Goal: Complete application form

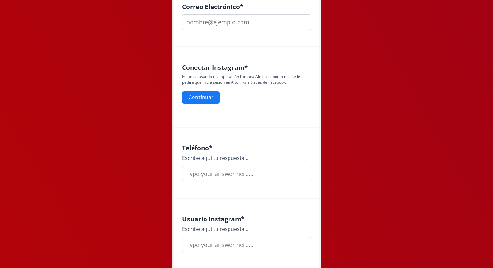
scroll to position [266, 0]
click at [201, 96] on button "Continuar" at bounding box center [201, 97] width 40 height 14
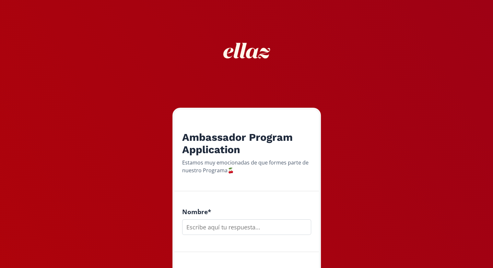
click at [211, 227] on input "text" at bounding box center [246, 227] width 129 height 16
type input "Isabella Morfin"
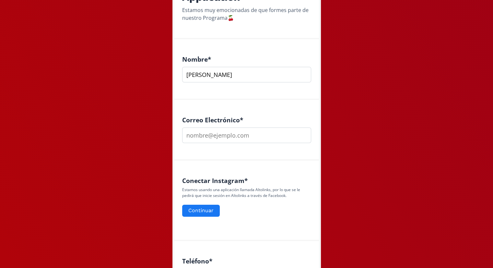
scroll to position [153, 0]
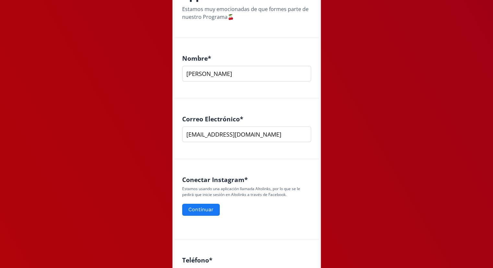
type input "img0619@gmail.com"
click at [204, 215] on button "Continuar" at bounding box center [201, 210] width 40 height 14
